Goal: Transaction & Acquisition: Obtain resource

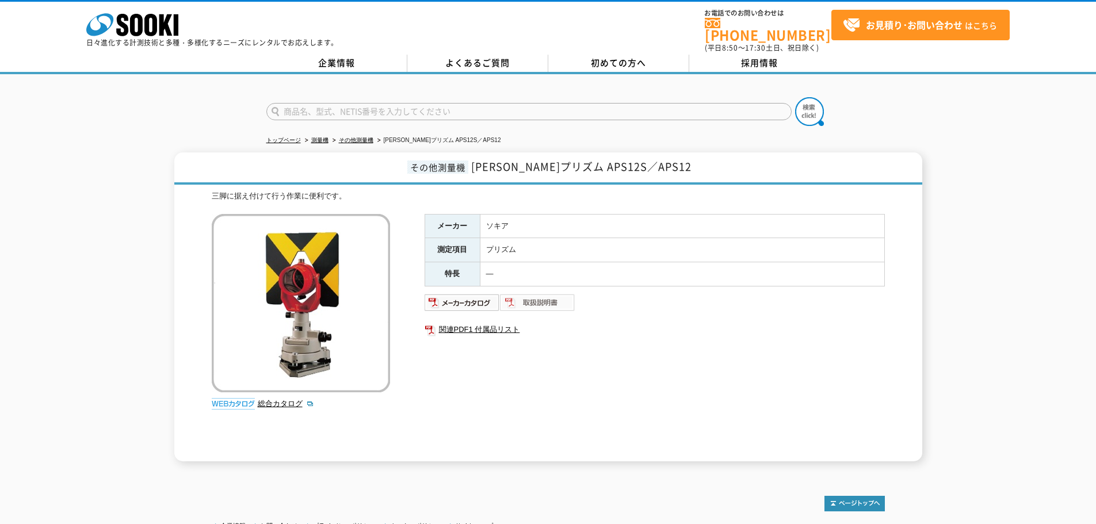
click at [538, 295] on img at bounding box center [537, 303] width 75 height 18
click at [553, 295] on img at bounding box center [537, 303] width 75 height 18
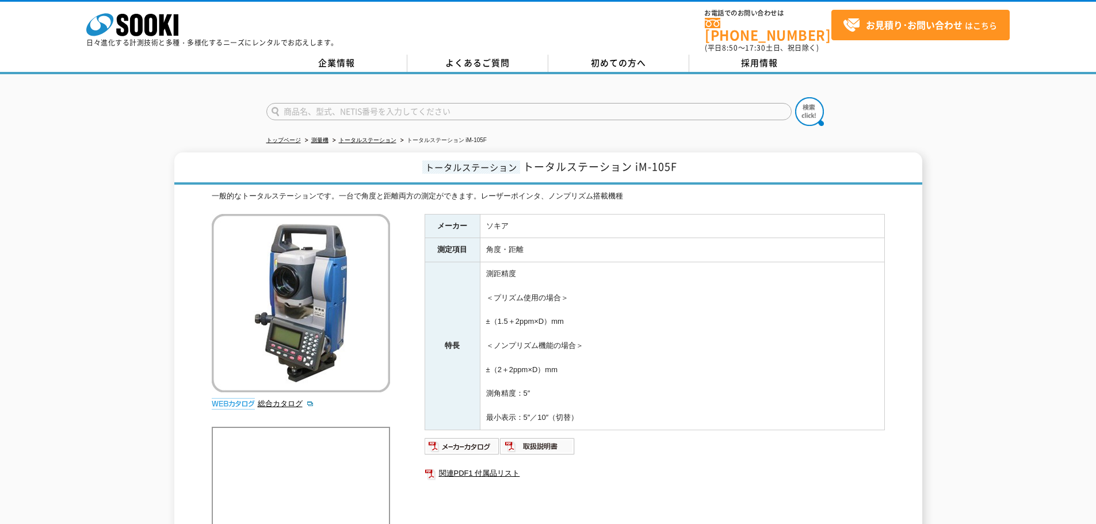
scroll to position [9, 0]
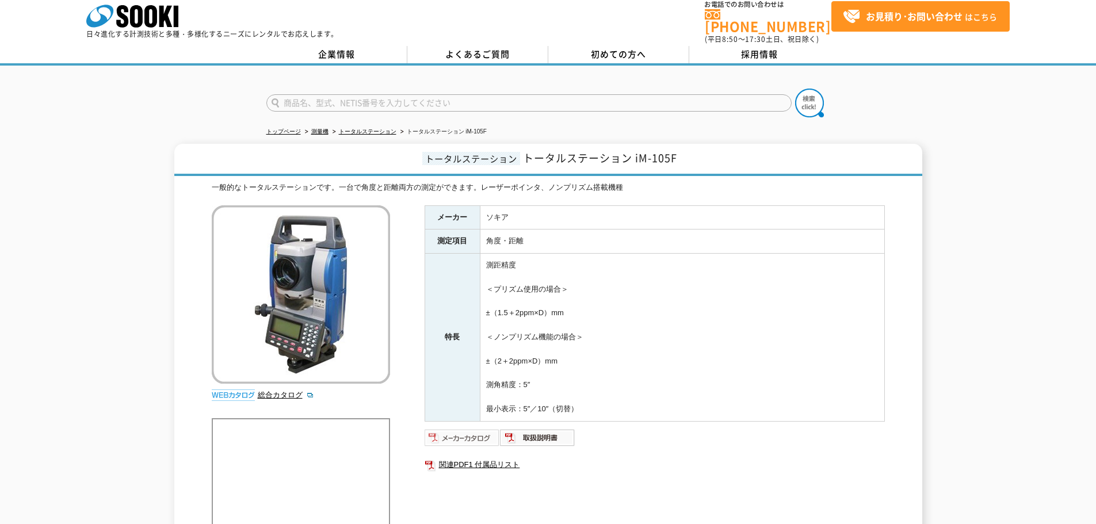
click at [465, 431] on img at bounding box center [462, 438] width 75 height 18
